Goal: Information Seeking & Learning: Learn about a topic

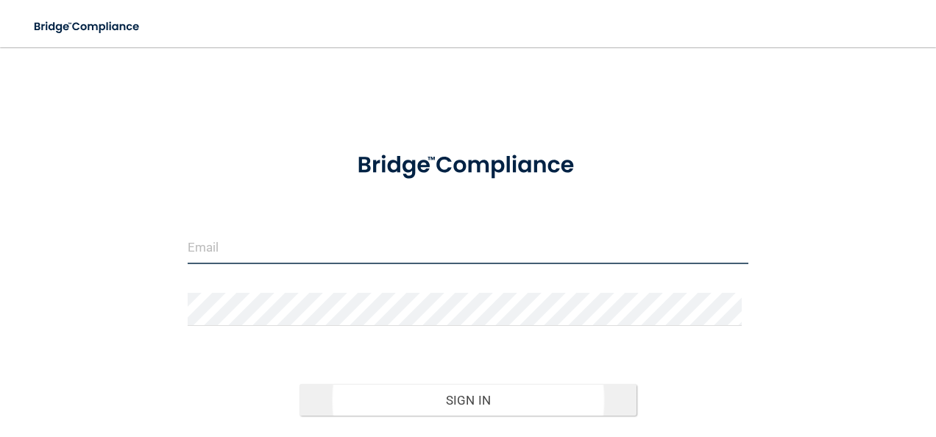
type input "[EMAIL_ADDRESS][DOMAIN_NAME]"
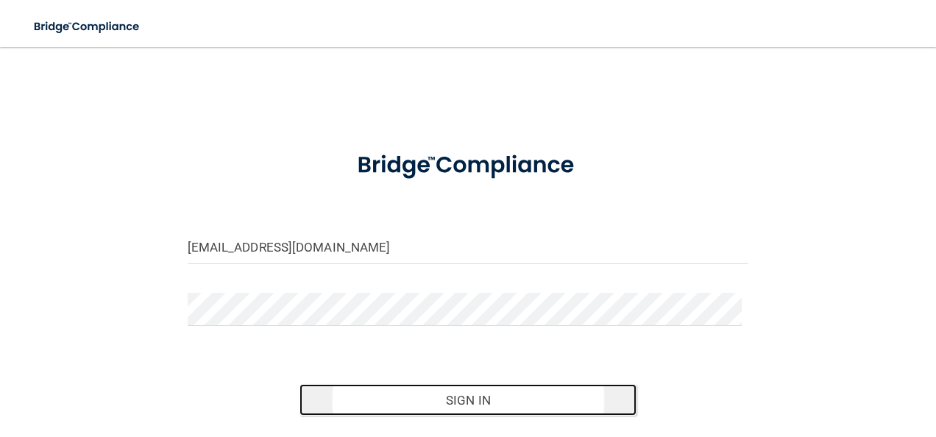
click at [438, 394] on button "Sign In" at bounding box center [467, 400] width 337 height 32
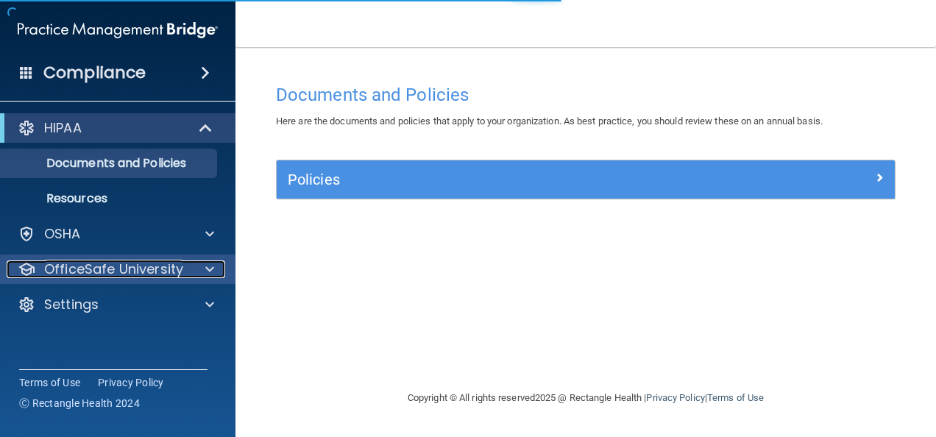
click at [140, 260] on p "OfficeSafe University" at bounding box center [113, 269] width 139 height 18
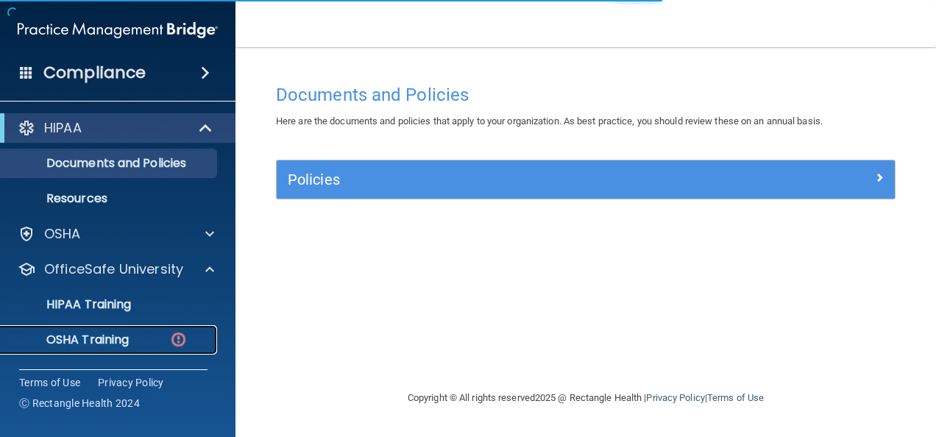
click at [124, 335] on p "OSHA Training" at bounding box center [69, 340] width 119 height 15
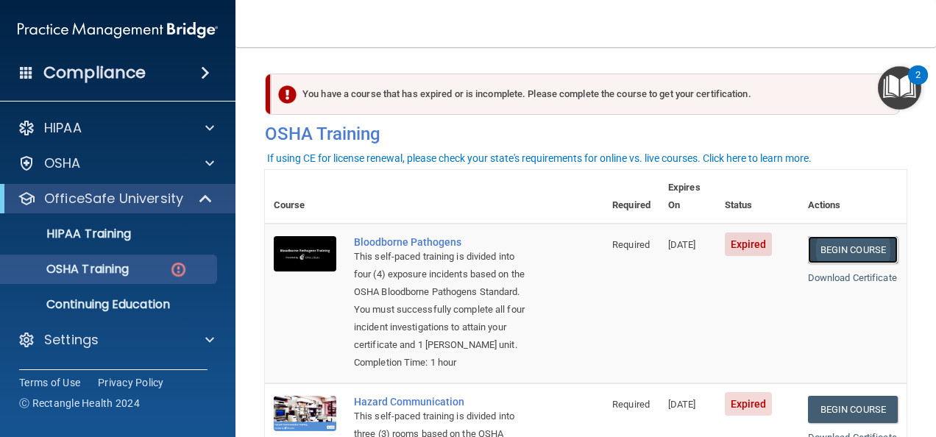
click at [825, 236] on link "Begin Course" at bounding box center [853, 249] width 90 height 27
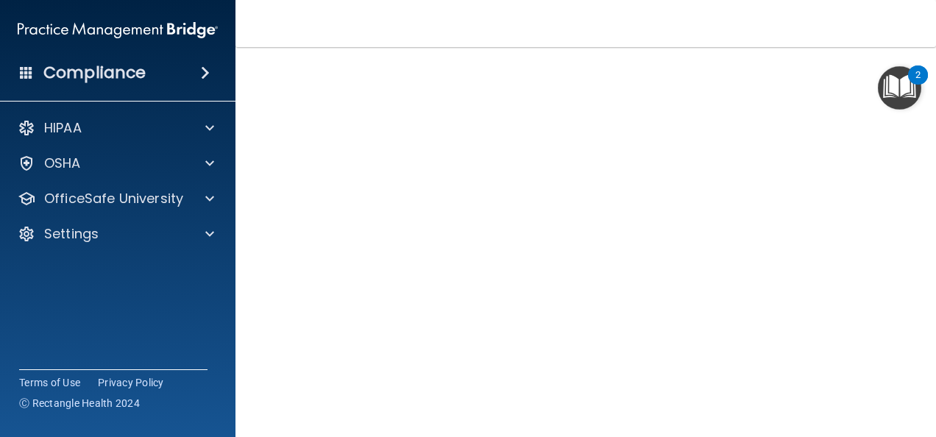
scroll to position [65, 0]
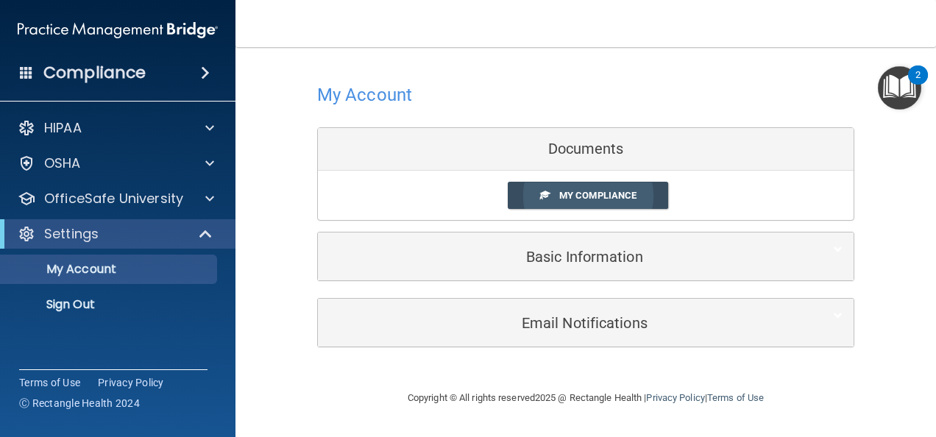
click at [603, 182] on link "My Compliance" at bounding box center [588, 195] width 161 height 27
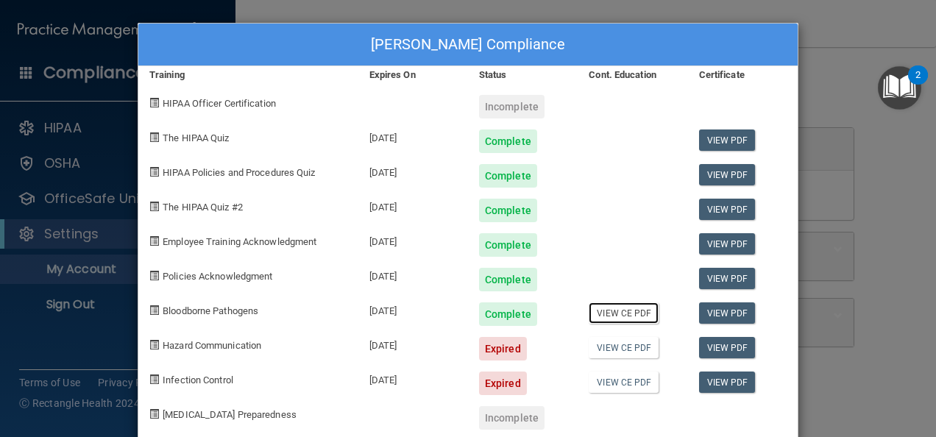
click at [636, 312] on link "View CE PDF" at bounding box center [624, 312] width 70 height 21
click at [711, 318] on link "View PDF" at bounding box center [727, 312] width 57 height 21
